Goal: Task Accomplishment & Management: Use online tool/utility

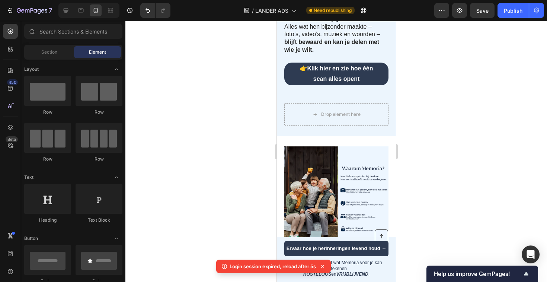
scroll to position [277, 0]
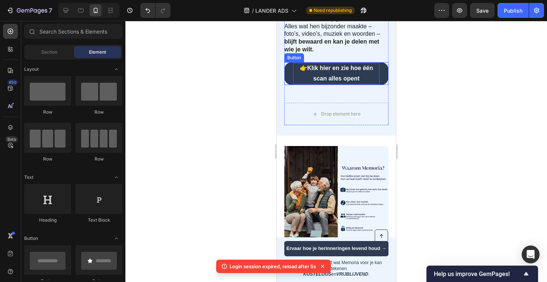
click at [293, 84] on p "👉 Klik hier en zie hoe één scan alles opent" at bounding box center [336, 74] width 86 height 22
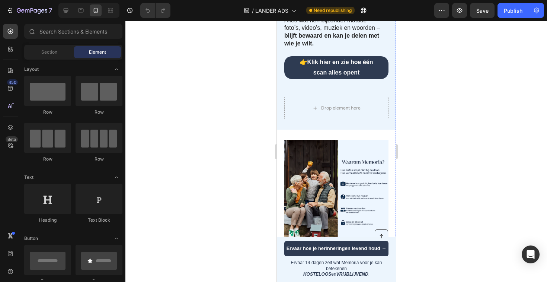
scroll to position [284, 0]
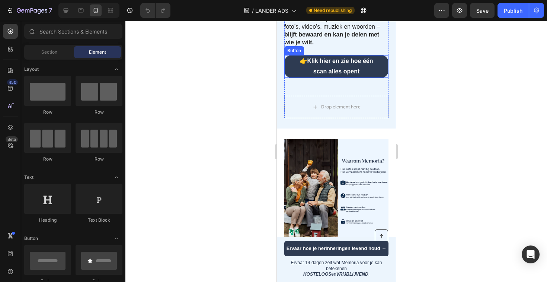
click at [287, 78] on link "👉 Klik hier en zie hoe één scan alles opent" at bounding box center [336, 66] width 104 height 23
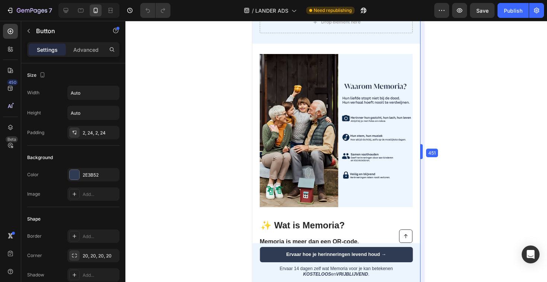
scroll to position [315, 0]
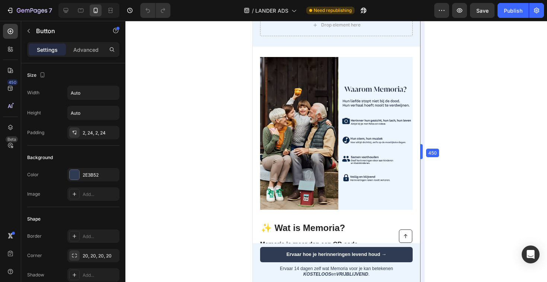
drag, startPoint x: 396, startPoint y: 149, endPoint x: 445, endPoint y: 153, distance: 48.9
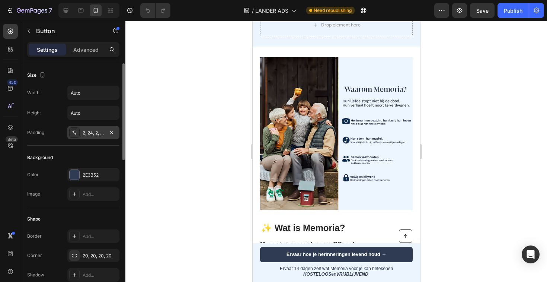
click at [94, 136] on div "2, 24, 2, 24" at bounding box center [93, 132] width 52 height 13
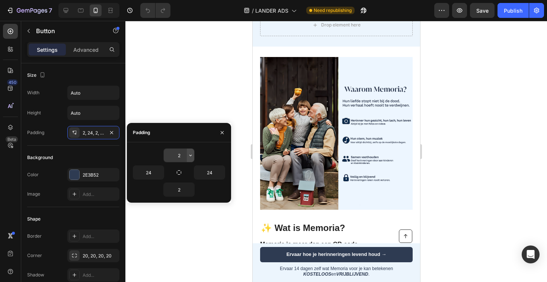
click at [191, 157] on icon "button" at bounding box center [190, 155] width 6 height 6
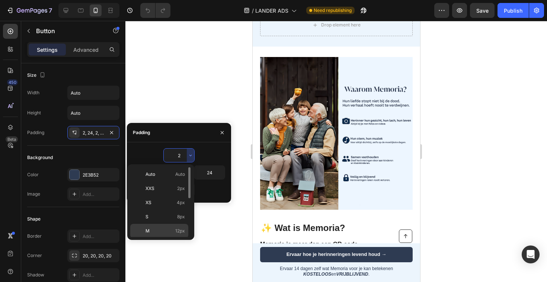
click at [151, 227] on p "M 12px" at bounding box center [164, 230] width 39 height 7
type input "12"
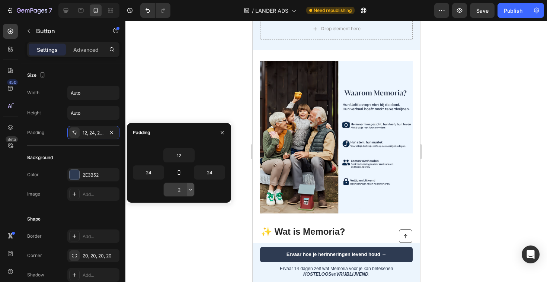
click at [190, 189] on icon "button" at bounding box center [190, 189] width 6 height 6
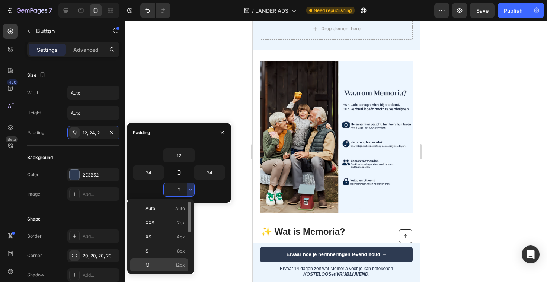
click at [151, 266] on p "M 12px" at bounding box center [164, 264] width 39 height 7
type input "12"
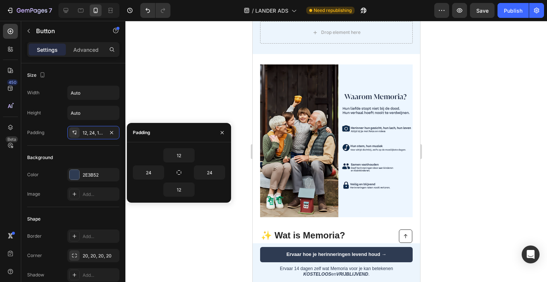
click at [466, 175] on div at bounding box center [335, 151] width 421 height 261
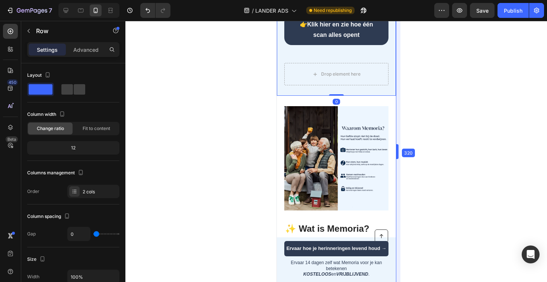
scroll to position [322, 0]
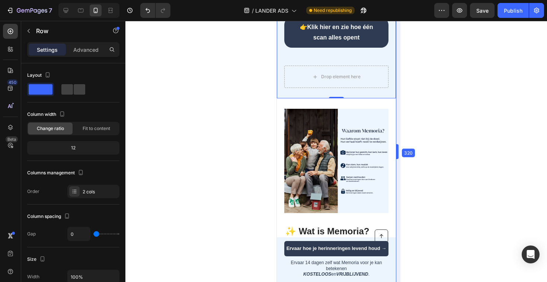
drag, startPoint x: 420, startPoint y: 150, endPoint x: 256, endPoint y: 176, distance: 165.6
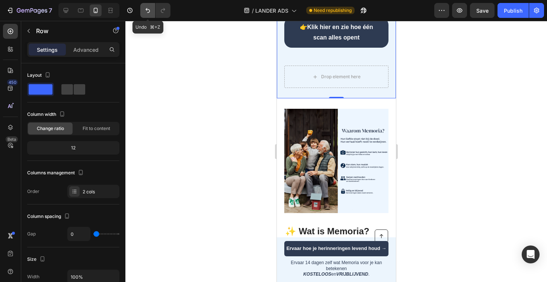
click at [147, 9] on icon "Undo/Redo" at bounding box center [147, 10] width 4 height 5
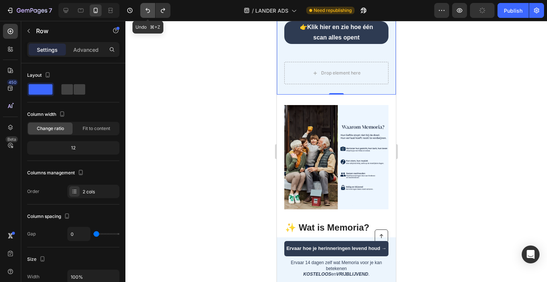
scroll to position [314, 0]
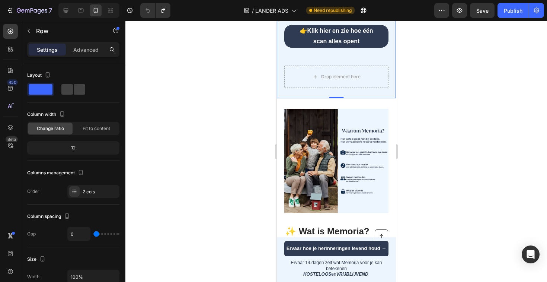
click at [230, 152] on div at bounding box center [335, 151] width 421 height 261
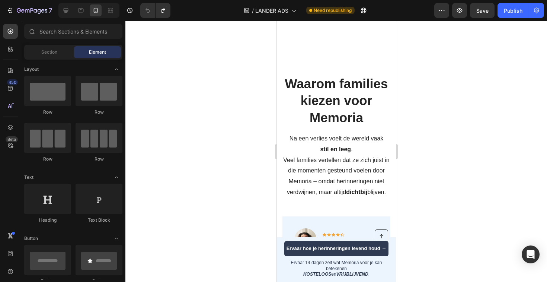
scroll to position [1621, 0]
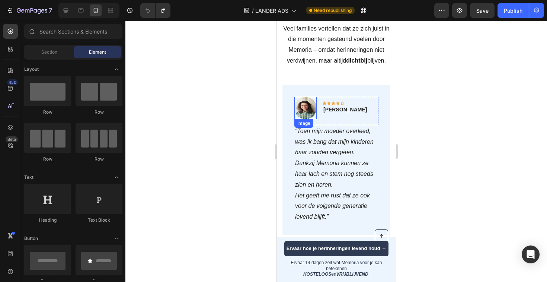
click at [302, 104] on img at bounding box center [305, 108] width 22 height 22
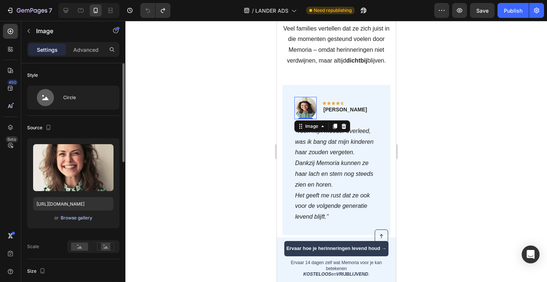
click at [69, 216] on div "Browse gallery" at bounding box center [77, 217] width 32 height 7
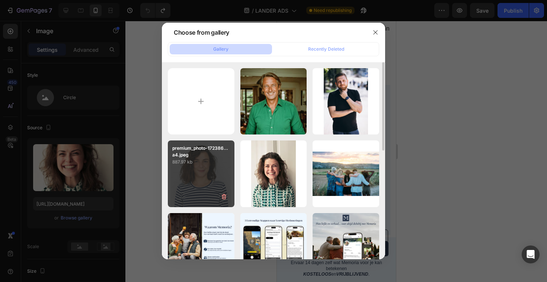
click at [198, 167] on div "premium_photo-172386...a4.jpeg 887.97 kb" at bounding box center [201, 173] width 67 height 67
type input "[URL][DOMAIN_NAME]"
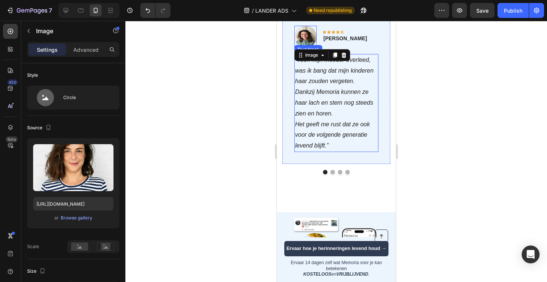
scroll to position [1692, 0]
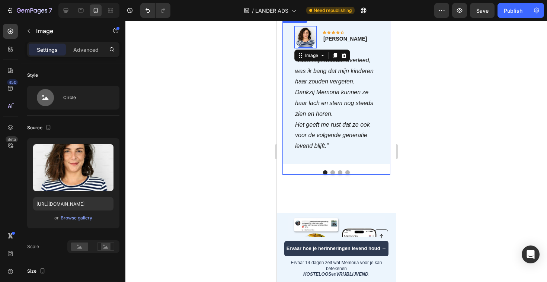
click at [332, 171] on button "Dot" at bounding box center [332, 172] width 4 height 4
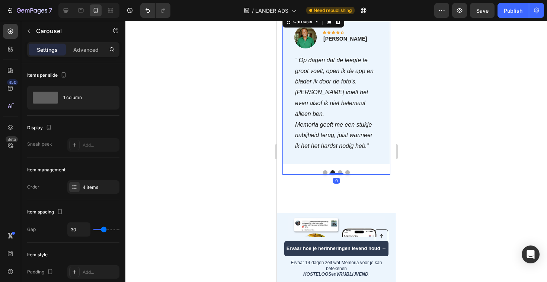
click at [340, 171] on button "Dot" at bounding box center [339, 172] width 4 height 4
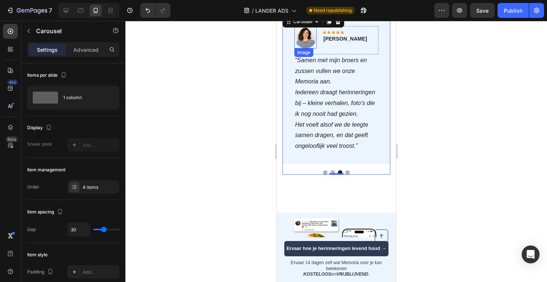
click at [302, 38] on img at bounding box center [305, 37] width 22 height 22
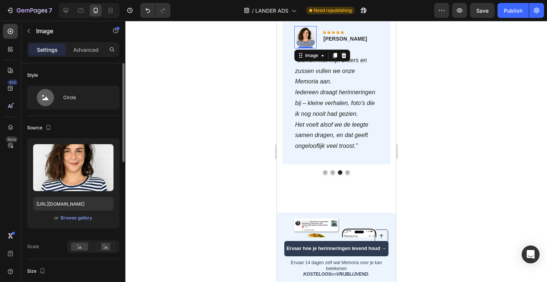
click at [73, 222] on div "or Browse gallery" at bounding box center [73, 217] width 80 height 9
click at [73, 220] on div "Browse gallery" at bounding box center [77, 217] width 32 height 7
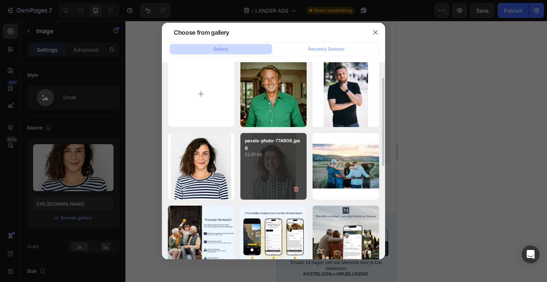
scroll to position [0, 0]
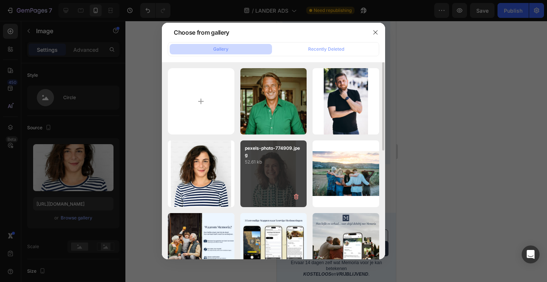
click at [288, 181] on div "pexels-photo-774909.jpeg 52.61 kb" at bounding box center [273, 173] width 67 height 67
type input "[URL][DOMAIN_NAME]"
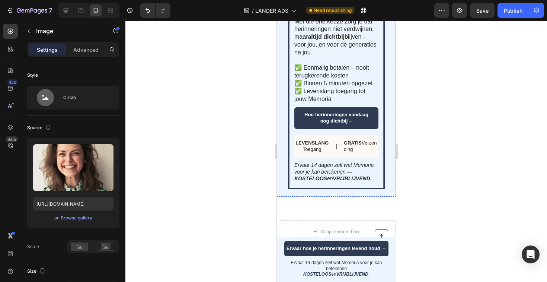
scroll to position [2135, 0]
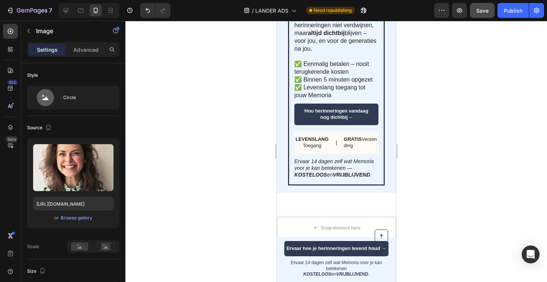
click at [487, 8] on span "Save" at bounding box center [482, 10] width 12 height 6
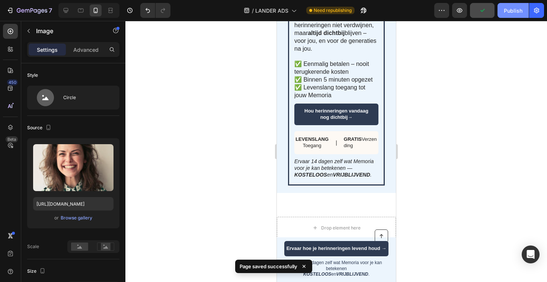
click at [512, 10] on div "Publish" at bounding box center [513, 11] width 19 height 8
